Goal: Book appointment/travel/reservation

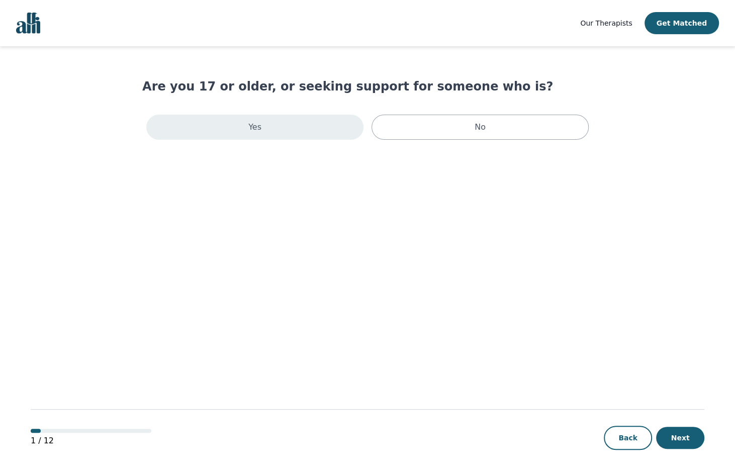
click at [313, 126] on div "Yes" at bounding box center [254, 127] width 217 height 25
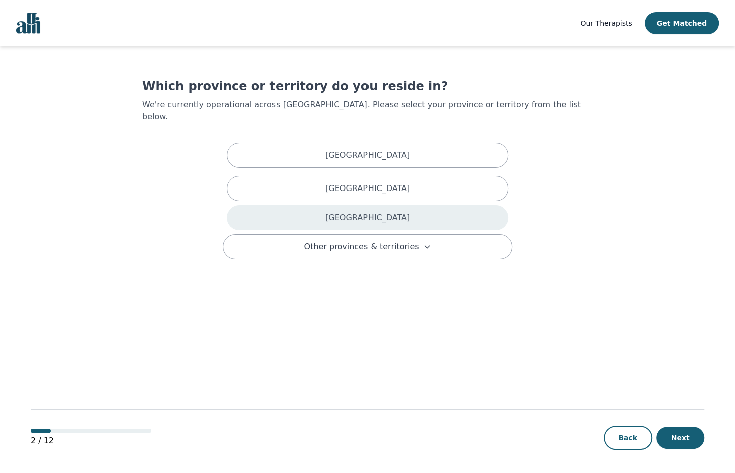
click at [353, 213] on div "[GEOGRAPHIC_DATA]" at bounding box center [368, 217] width 282 height 25
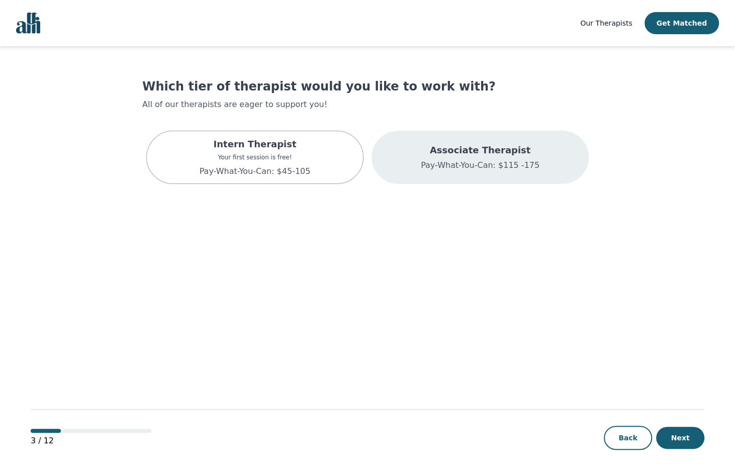
click at [469, 162] on p "Pay-What-You-Can: $115 -175" at bounding box center [480, 165] width 119 height 12
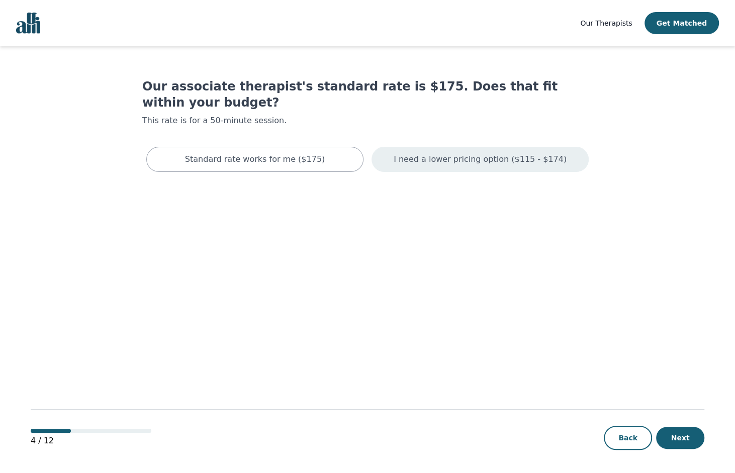
click at [460, 153] on p "I need a lower pricing option ($115 - $174)" at bounding box center [480, 159] width 173 height 12
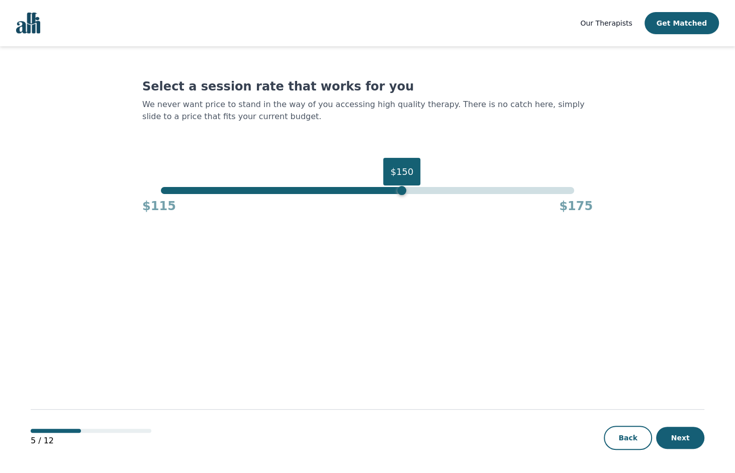
drag, startPoint x: 576, startPoint y: 191, endPoint x: 401, endPoint y: 199, distance: 175.2
click at [401, 199] on div "$150 $115 $175" at bounding box center [367, 200] width 451 height 27
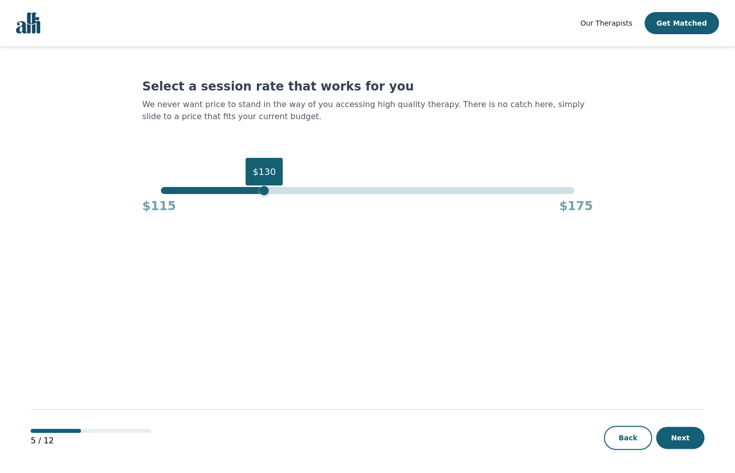
drag, startPoint x: 401, startPoint y: 191, endPoint x: 267, endPoint y: 196, distance: 133.9
click at [267, 196] on div "$130 $115 $175" at bounding box center [367, 200] width 451 height 27
click at [696, 436] on button "Next" at bounding box center [680, 438] width 48 height 22
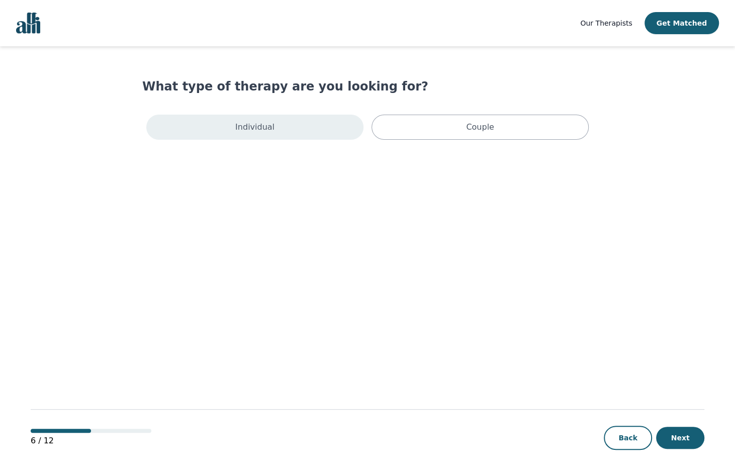
click at [318, 123] on div "Individual" at bounding box center [254, 127] width 217 height 25
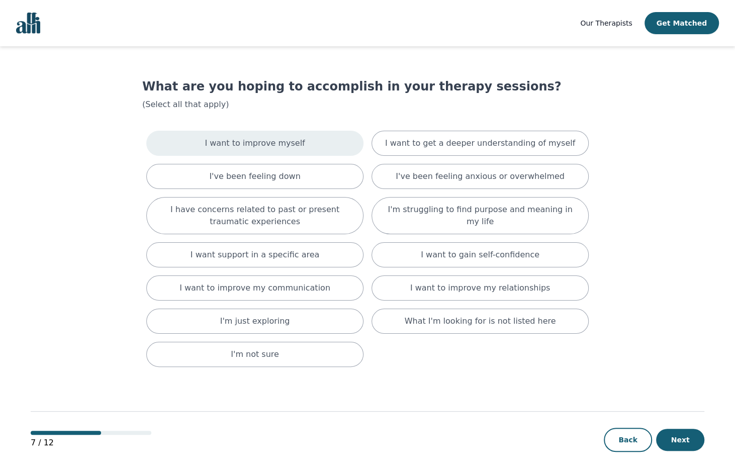
click at [323, 143] on div "I want to improve myself" at bounding box center [254, 143] width 217 height 25
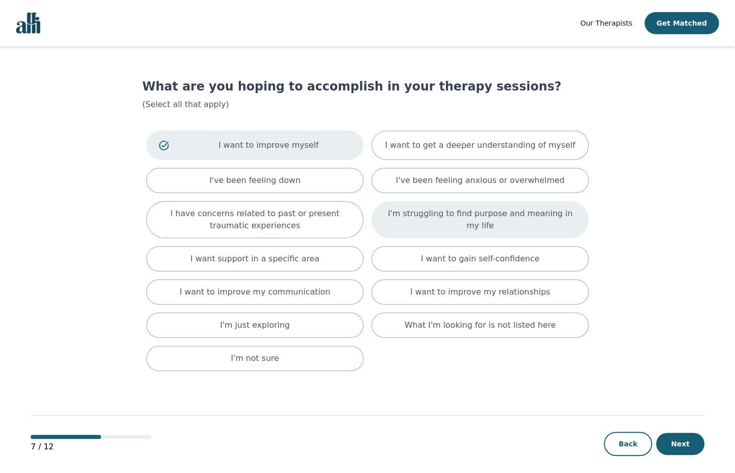
click at [521, 229] on div "I'm struggling to find purpose and meaning in my life" at bounding box center [480, 219] width 217 height 37
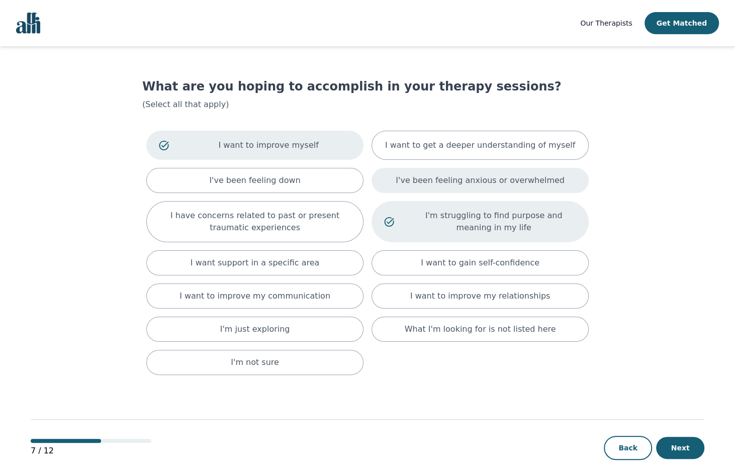
click at [572, 182] on div "I've been feeling anxious or overwhelmed" at bounding box center [480, 180] width 217 height 25
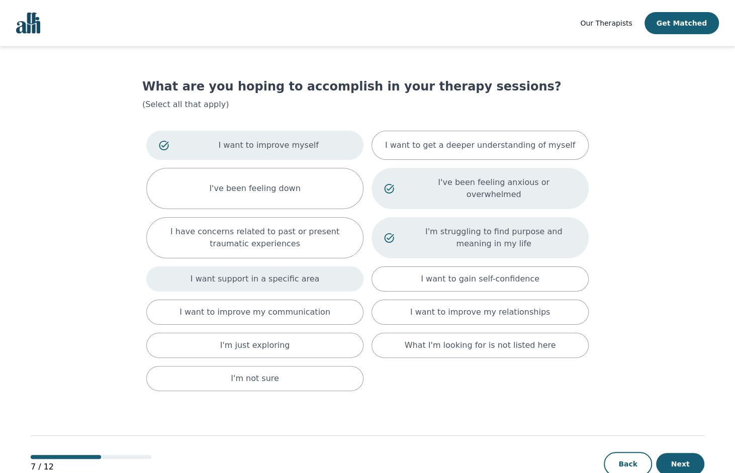
click at [354, 267] on div "I want support in a specific area" at bounding box center [254, 279] width 217 height 25
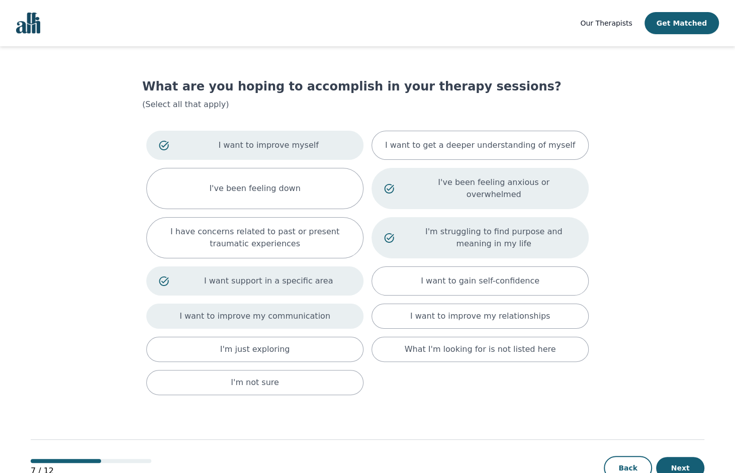
click at [342, 308] on div "I want to improve my communication" at bounding box center [254, 316] width 217 height 25
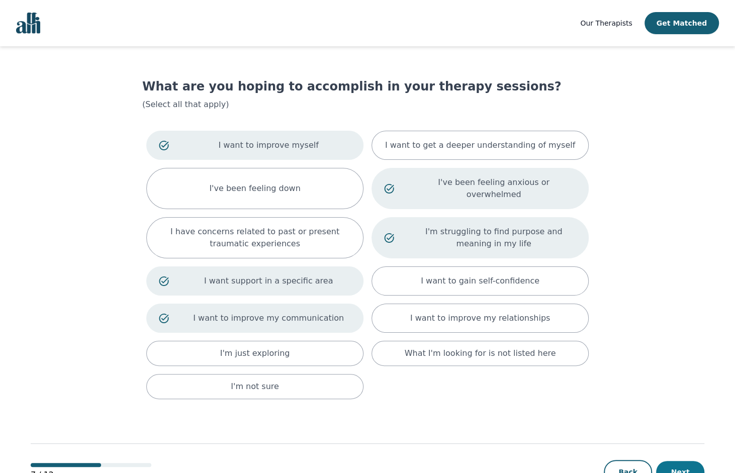
click at [691, 461] on button "Next" at bounding box center [680, 472] width 48 height 22
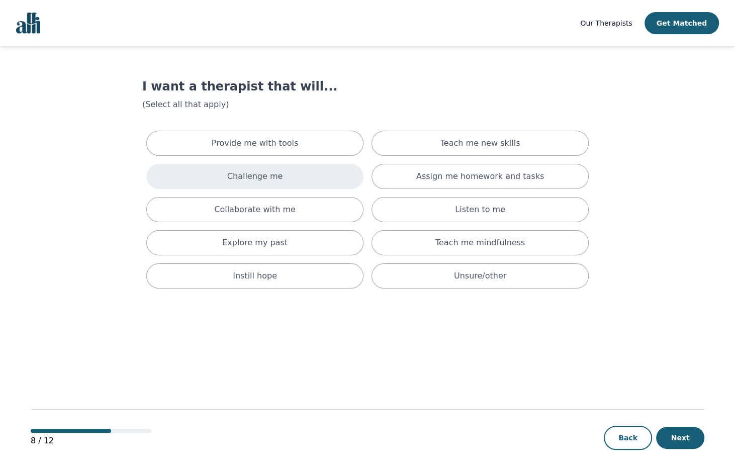
click at [336, 171] on div "Challenge me" at bounding box center [254, 176] width 217 height 25
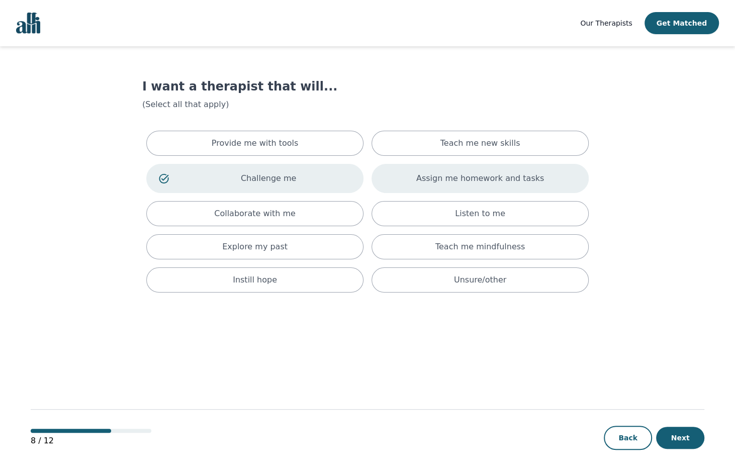
click at [423, 183] on p "Assign me homework and tasks" at bounding box center [480, 178] width 128 height 12
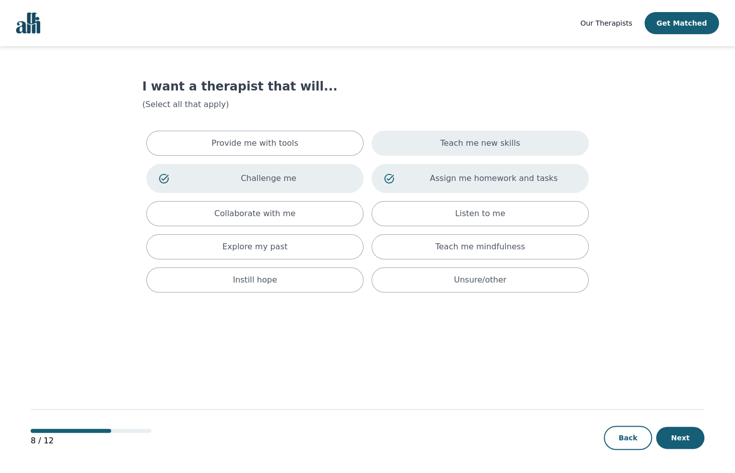
click at [522, 135] on div "Teach me new skills" at bounding box center [480, 143] width 217 height 25
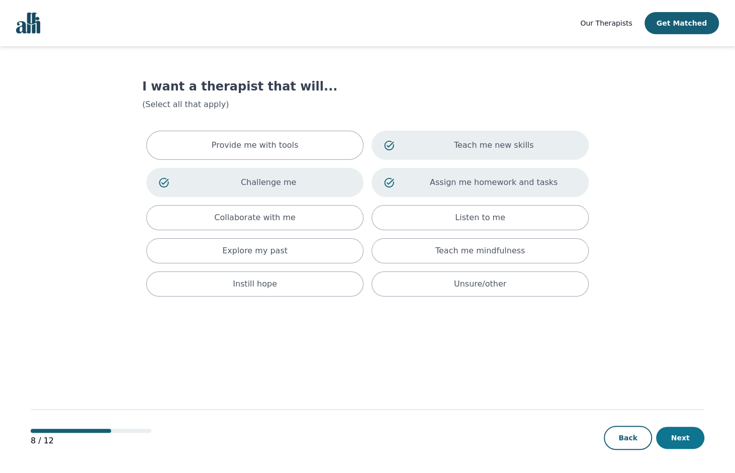
click at [697, 433] on button "Next" at bounding box center [680, 438] width 48 height 22
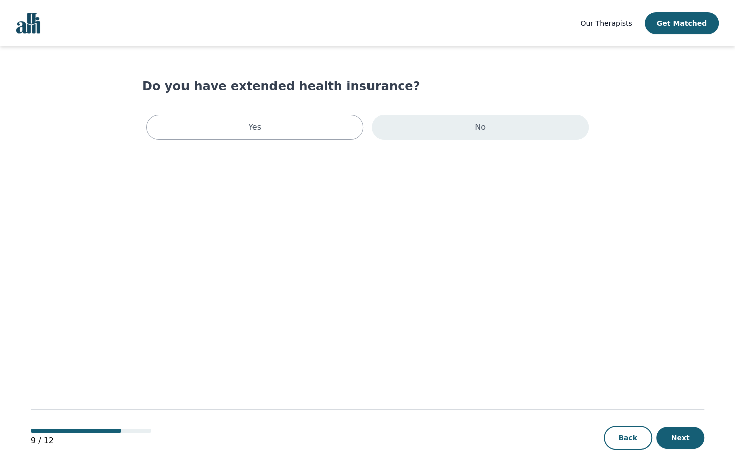
click at [442, 127] on div "No" at bounding box center [480, 127] width 217 height 25
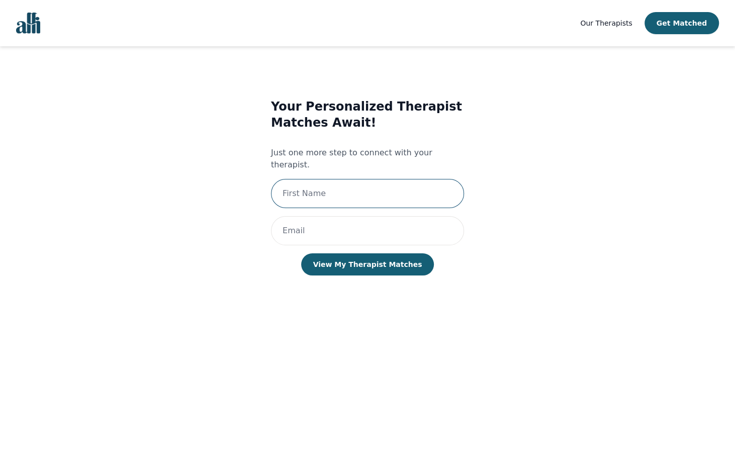
click at [416, 188] on input "text" at bounding box center [367, 193] width 193 height 29
click at [314, 186] on input "Anna`" at bounding box center [367, 193] width 193 height 29
type input "Anna"
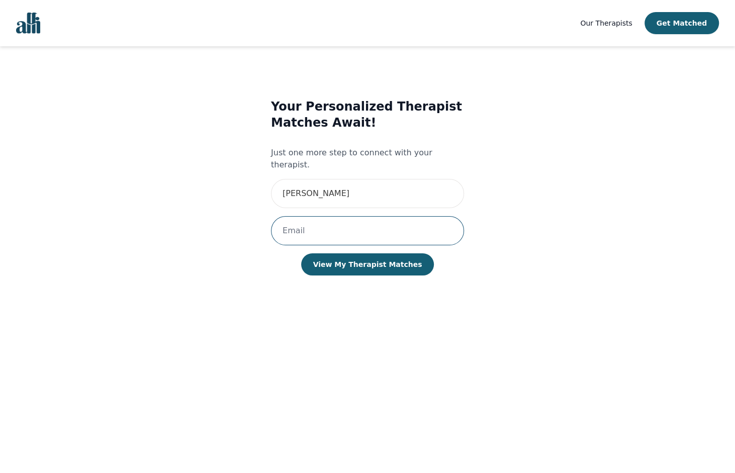
click at [305, 225] on input "email" at bounding box center [367, 230] width 193 height 29
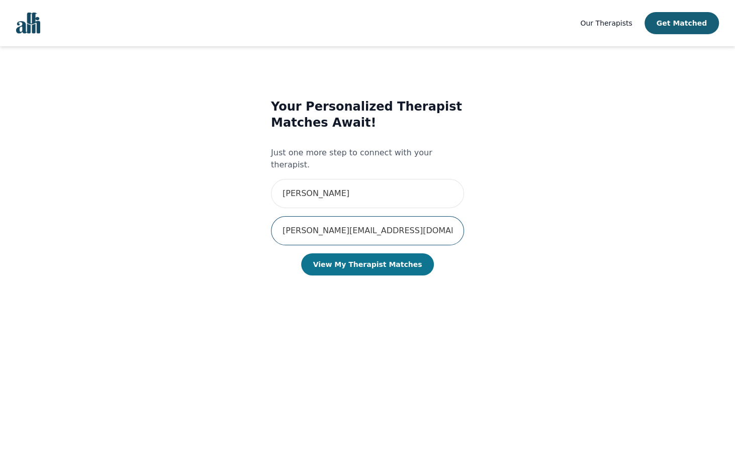
type input "a.czepiel@utoronto.ca"
click at [362, 258] on button "View My Therapist Matches" at bounding box center [367, 264] width 133 height 22
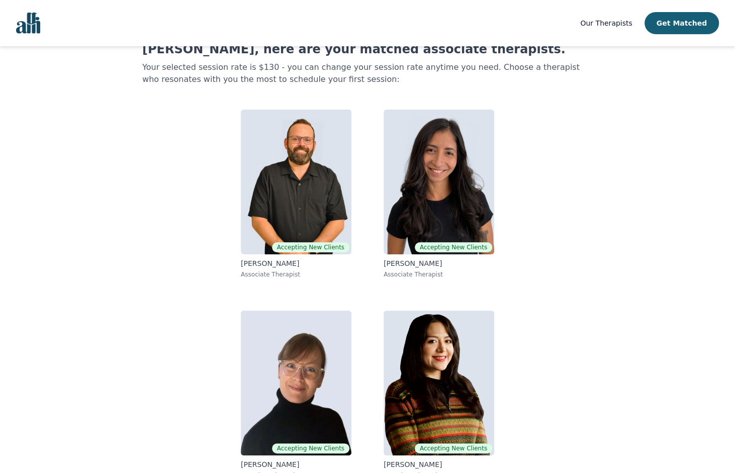
scroll to position [52, 0]
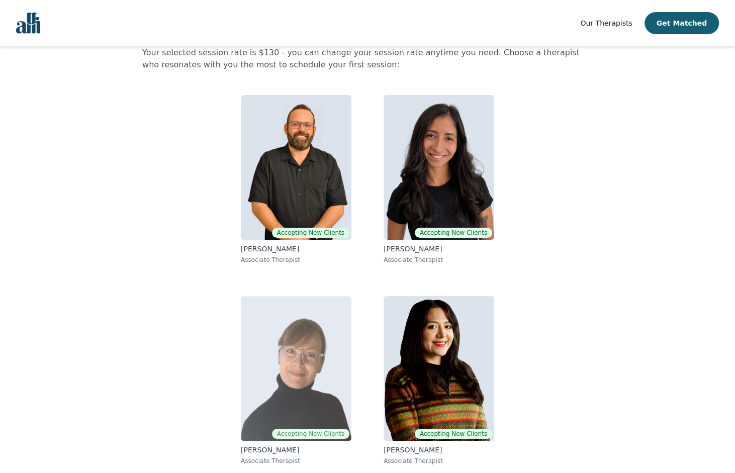
click at [280, 373] on img at bounding box center [296, 368] width 111 height 145
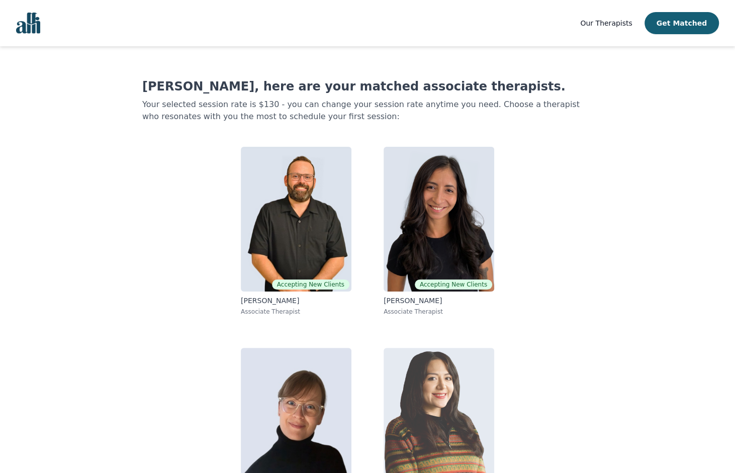
click at [457, 397] on img at bounding box center [439, 420] width 111 height 145
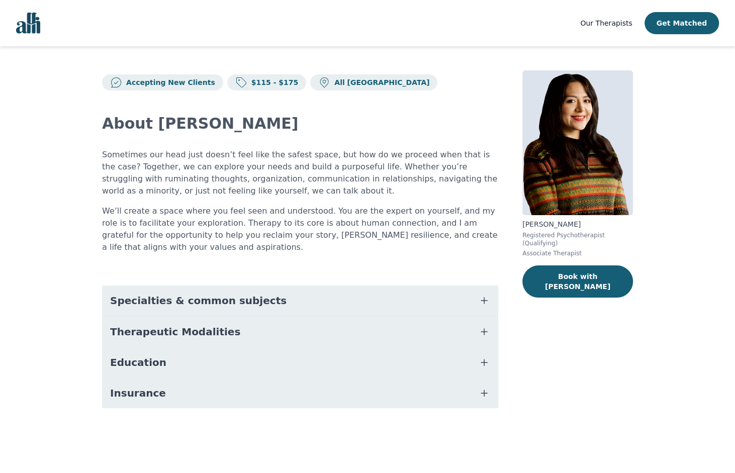
click at [328, 297] on button "Specialties & common subjects" at bounding box center [300, 301] width 396 height 30
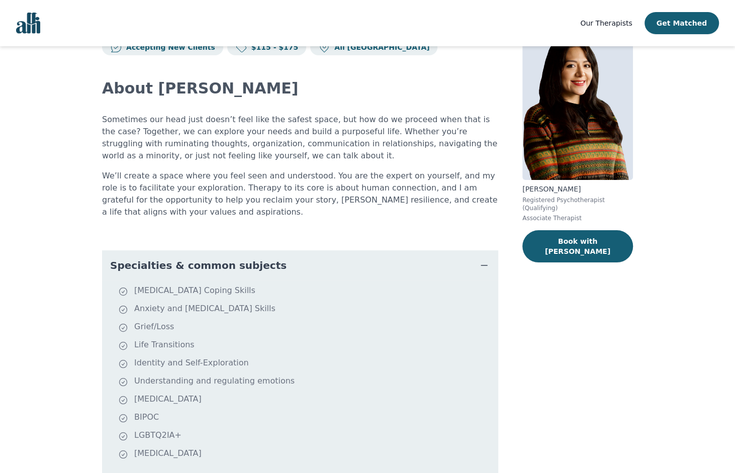
scroll to position [176, 0]
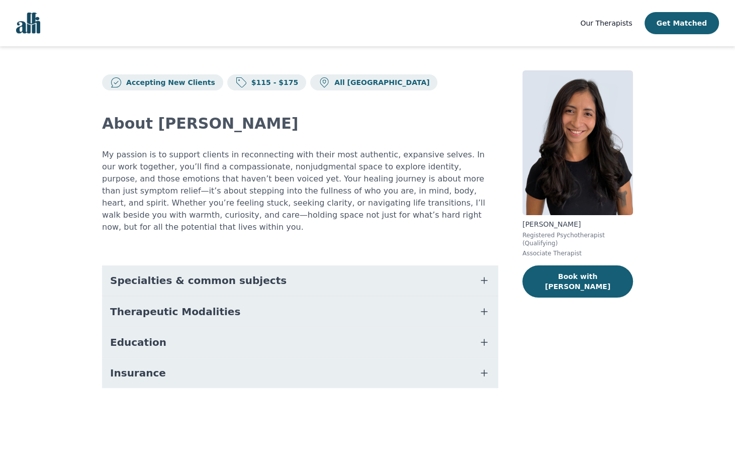
click at [235, 274] on span "Specialties & common subjects" at bounding box center [198, 281] width 177 height 14
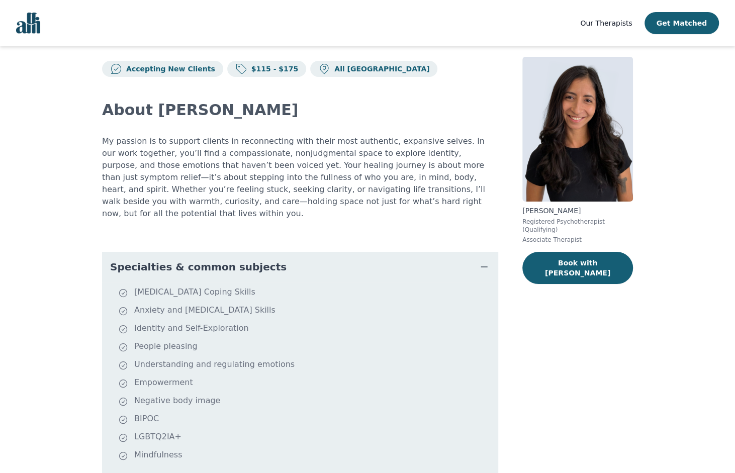
scroll to position [17, 0]
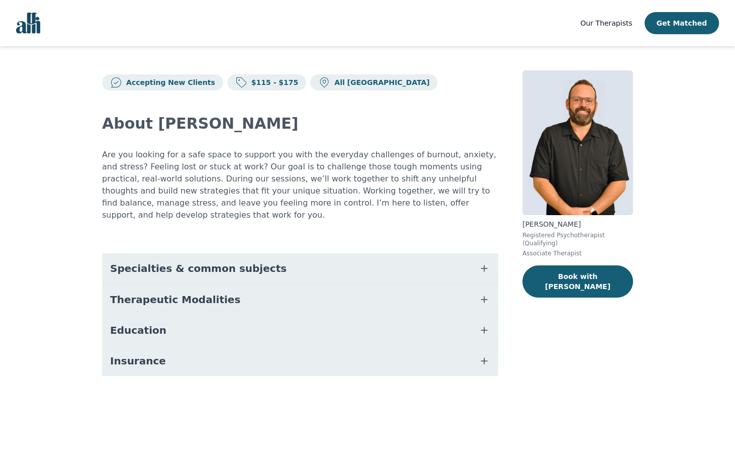
click at [299, 265] on button "Specialties & common subjects" at bounding box center [300, 268] width 396 height 30
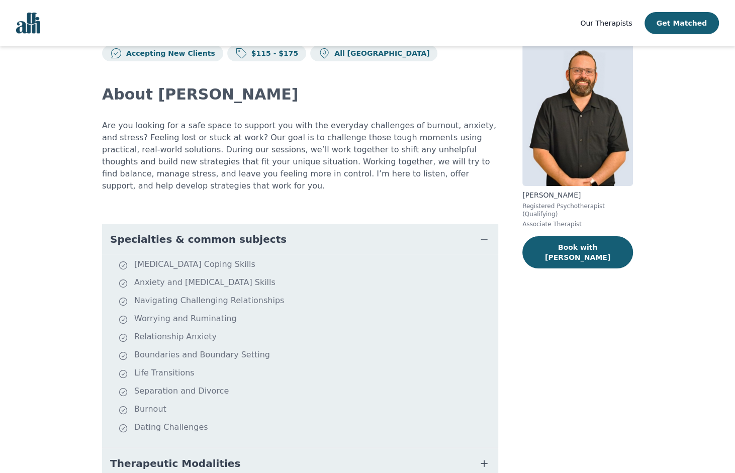
scroll to position [39, 0]
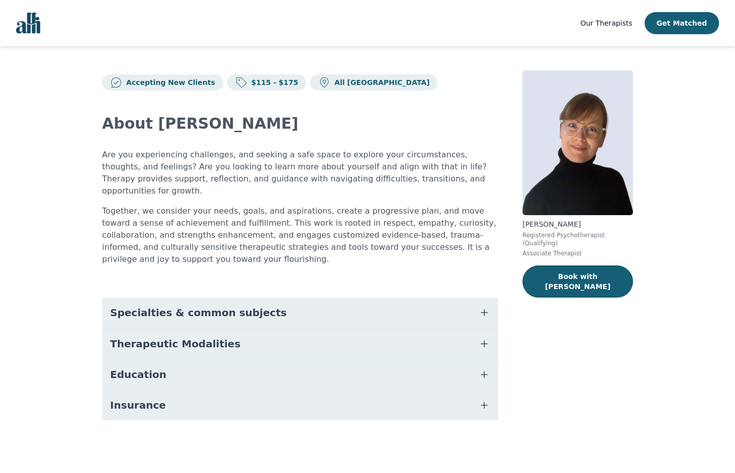
click at [226, 309] on button "Specialties & common subjects" at bounding box center [300, 313] width 396 height 30
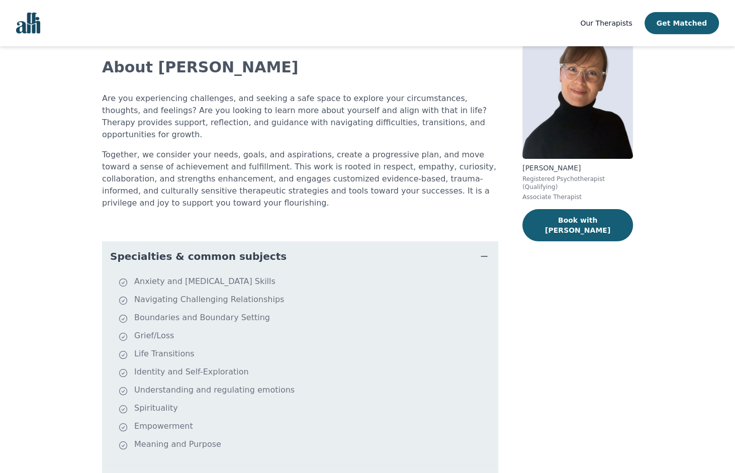
scroll to position [60, 0]
